Goal: Check status: Check status

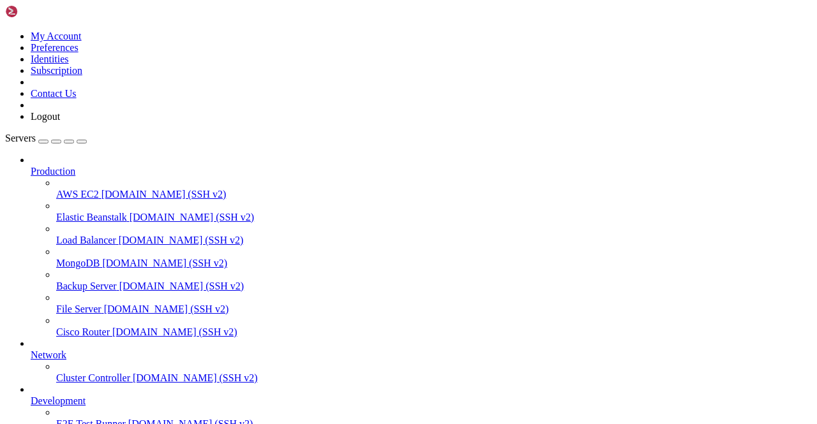
scroll to position [51430, 0]
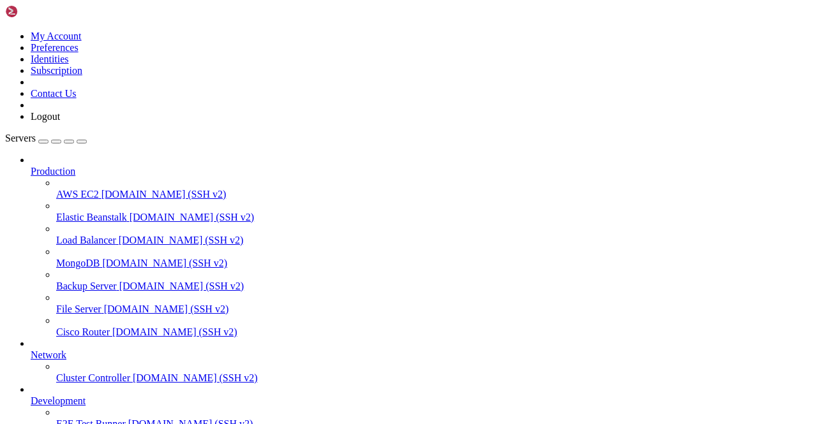
scroll to position [52523, 0]
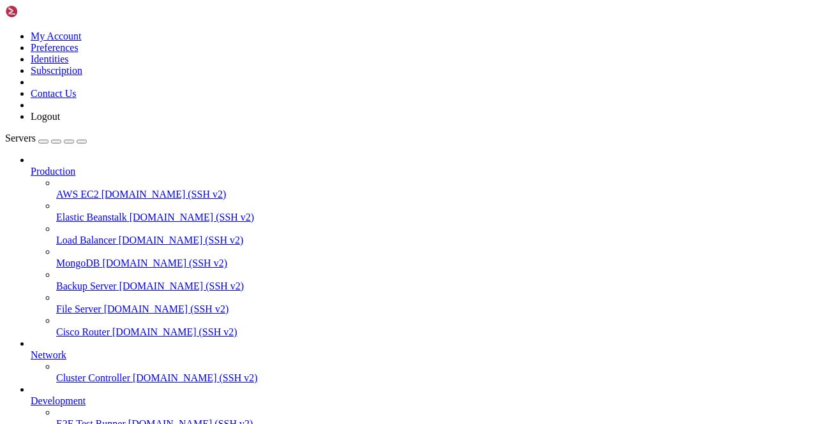
scroll to position [0, 0]
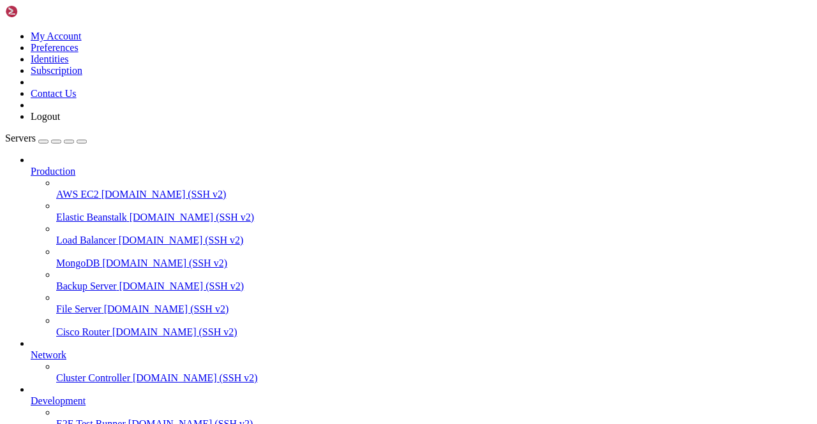
scroll to position [23578, 0]
